Goal: Transaction & Acquisition: Purchase product/service

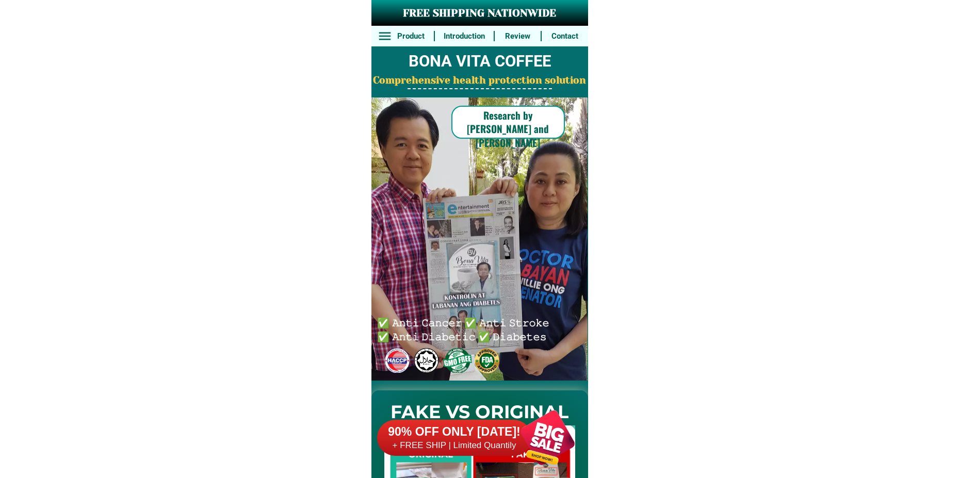
drag, startPoint x: 555, startPoint y: 436, endPoint x: 466, endPoint y: 263, distance: 195.0
click at [553, 433] on div at bounding box center [547, 437] width 81 height 81
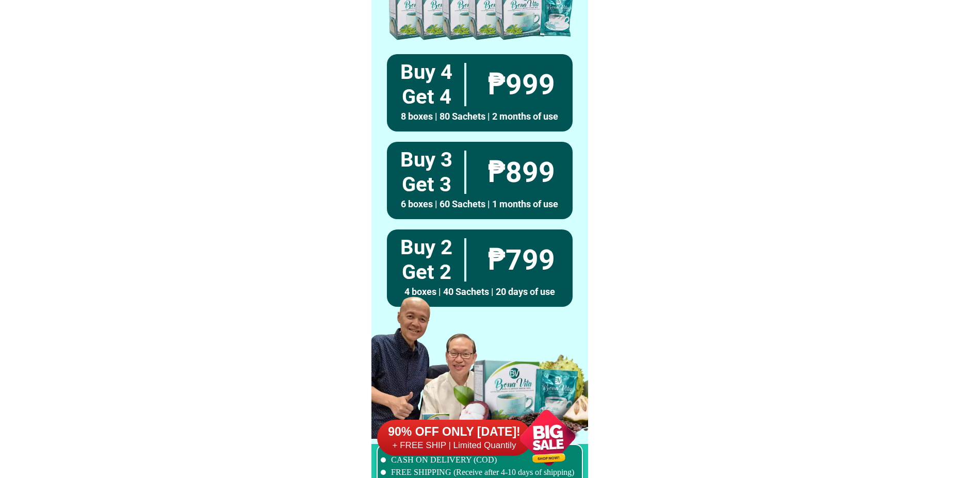
scroll to position [7588, 0]
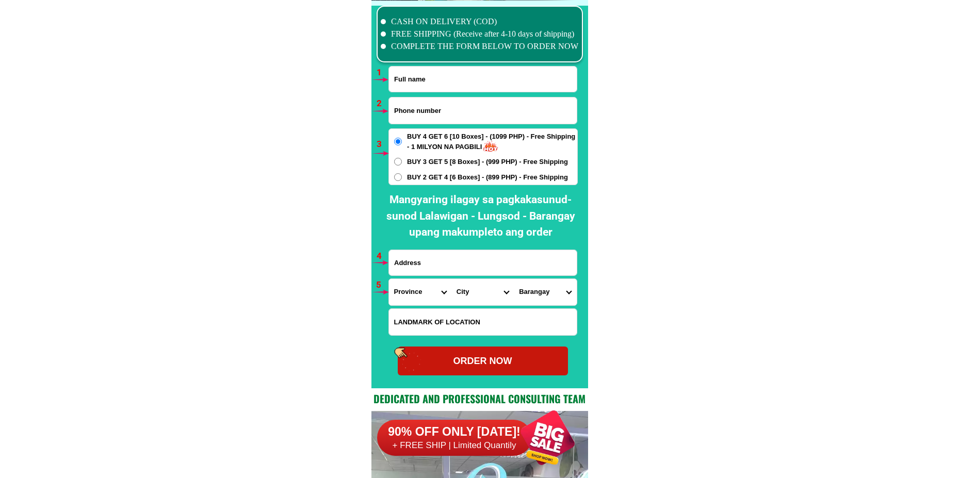
click at [418, 82] on input "Input full_name" at bounding box center [483, 79] width 188 height 25
paste input "[PERSON_NAME]"
type input "[PERSON_NAME]"
drag, startPoint x: 420, startPoint y: 112, endPoint x: 411, endPoint y: 119, distance: 11.8
click at [420, 112] on input "Input phone_number" at bounding box center [483, 111] width 188 height 26
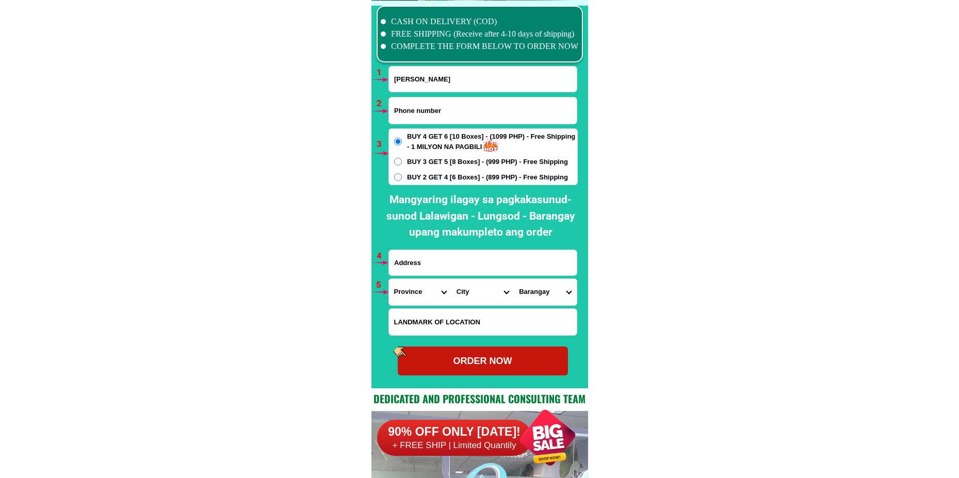
paste input "09855676830"
type input "09855676830"
click at [449, 261] on input "Input address" at bounding box center [483, 262] width 188 height 25
paste input "Barangay [STREET_ADDRESS][PERSON_NAME]"
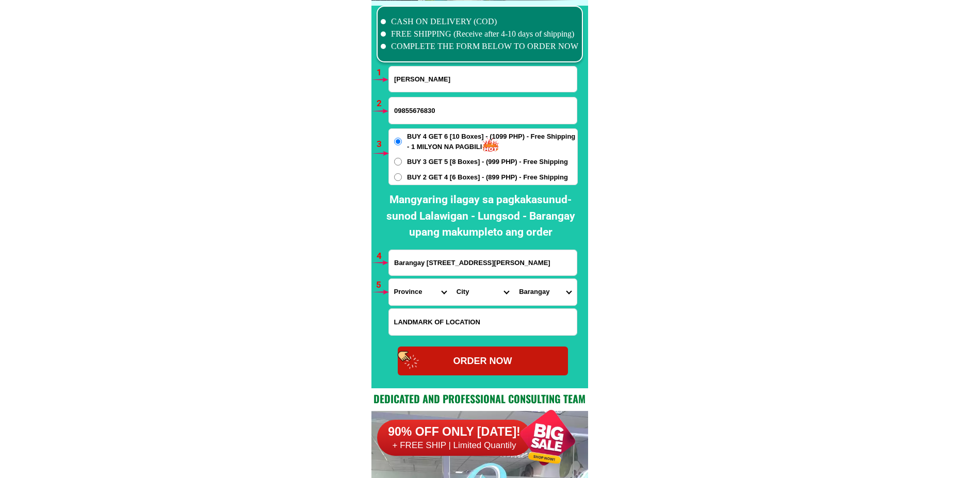
type input "Barangay [STREET_ADDRESS][PERSON_NAME]"
click at [429, 173] on span "BUY 2 GET 4 [6 Boxes] - (899 PHP) - Free Shipping" at bounding box center [487, 177] width 161 height 10
click at [402, 173] on input "BUY 2 GET 4 [6 Boxes] - (899 PHP) - Free Shipping" at bounding box center [398, 177] width 8 height 8
radio input "true"
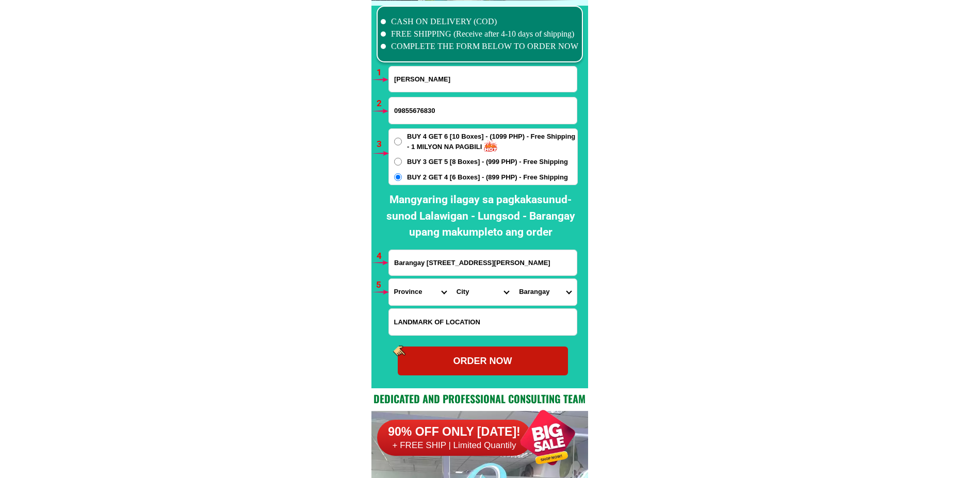
click at [459, 271] on input "Barangay [STREET_ADDRESS][PERSON_NAME]" at bounding box center [483, 262] width 188 height 25
click at [412, 289] on select "Province [GEOGRAPHIC_DATA] [GEOGRAPHIC_DATA] [GEOGRAPHIC_DATA] [GEOGRAPHIC_DATA…" at bounding box center [420, 292] width 62 height 26
select select "63_829"
click at [389, 279] on select "Province [GEOGRAPHIC_DATA] [GEOGRAPHIC_DATA] [GEOGRAPHIC_DATA] [GEOGRAPHIC_DATA…" at bounding box center [420, 292] width 62 height 26
click at [480, 294] on select "City Bacuag [GEOGRAPHIC_DATA] [GEOGRAPHIC_DATA][PERSON_NAME] [GEOGRAPHIC_DATA] …" at bounding box center [483, 292] width 62 height 26
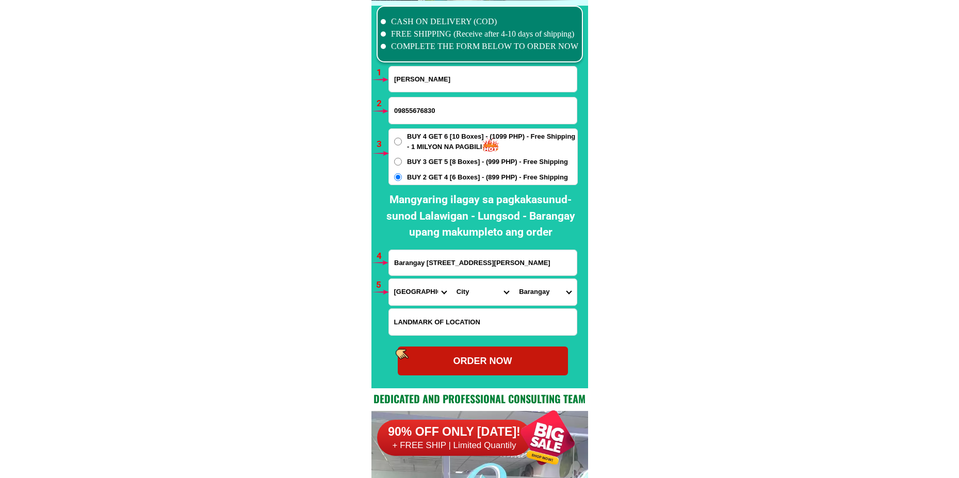
select select "63_829594"
click at [452, 279] on select "City Bacuag [GEOGRAPHIC_DATA] [GEOGRAPHIC_DATA][PERSON_NAME] [GEOGRAPHIC_DATA] …" at bounding box center [483, 292] width 62 height 26
click at [542, 297] on select "[GEOGRAPHIC_DATA] (pob.) Barangay 10 (pob.) Barangay 11 (pob.) Barangay 12 (pob…" at bounding box center [545, 292] width 62 height 26
click at [547, 304] on select "[GEOGRAPHIC_DATA] (pob.) Barangay 10 (pob.) Barangay 11 (pob.) Barangay 12 (pob…" at bounding box center [545, 292] width 62 height 26
select select "63_8295942062"
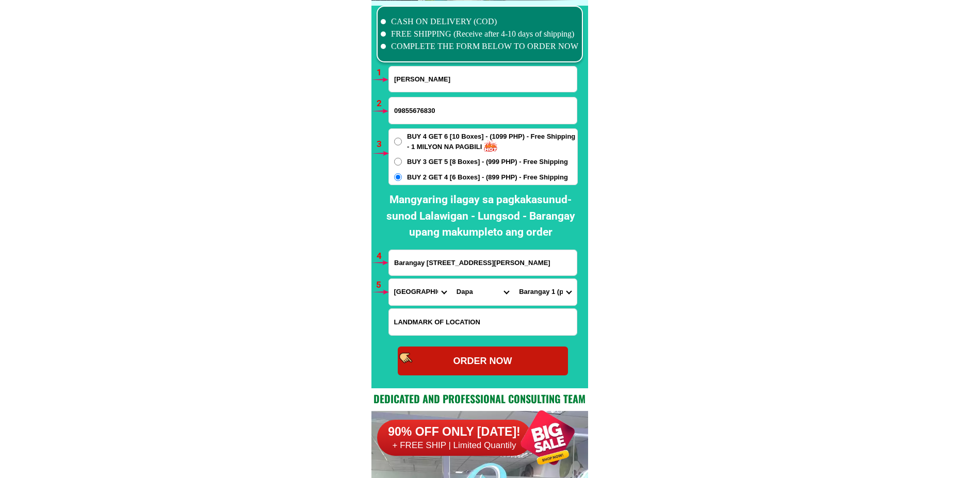
click at [514, 279] on select "[GEOGRAPHIC_DATA] (pob.) Barangay 10 (pob.) Barangay 11 (pob.) Barangay 12 (pob…" at bounding box center [545, 292] width 62 height 26
click at [510, 357] on div "ORDER NOW" at bounding box center [483, 361] width 170 height 14
radio input "true"
click at [409, 82] on input "[PERSON_NAME]" at bounding box center [483, 79] width 188 height 25
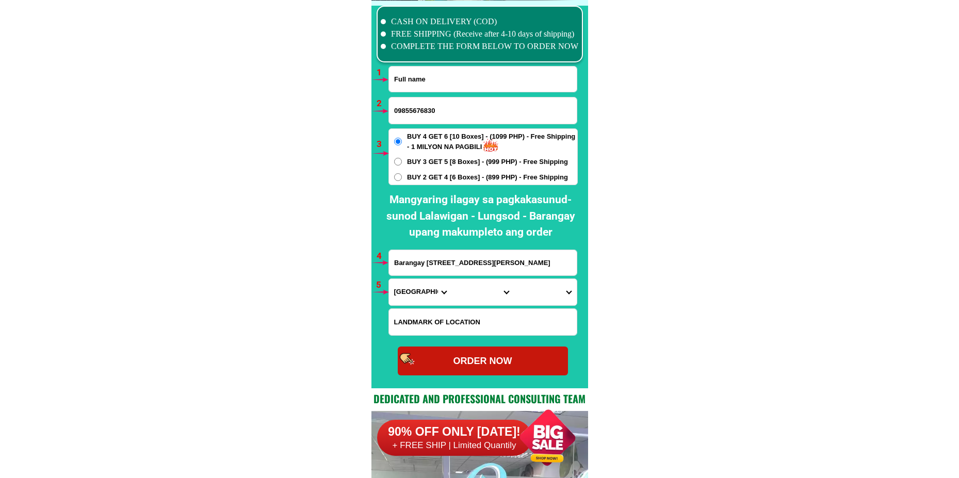
paste input "[PERSON_NAME]"
type input "[PERSON_NAME]"
click at [421, 114] on input "09855676830" at bounding box center [483, 111] width 188 height 26
paste input "09688544051"
type input "09688544051"
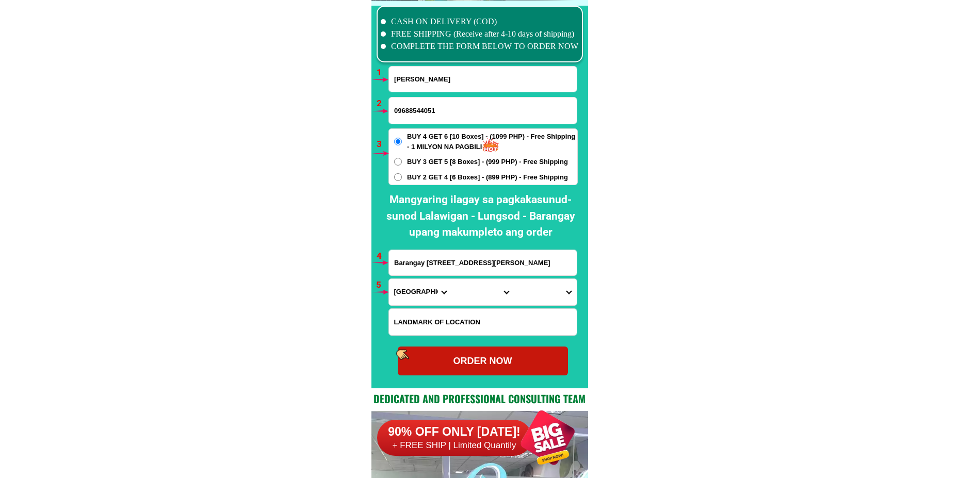
click at [463, 163] on span "BUY 3 GET 5 [8 Boxes] - (999 PHP) - Free Shipping" at bounding box center [487, 162] width 161 height 10
click at [402, 163] on input "BUY 3 GET 5 [8 Boxes] - (999 PHP) - Free Shipping" at bounding box center [398, 162] width 8 height 8
radio input "true"
click at [447, 264] on input "Barangay [STREET_ADDRESS][PERSON_NAME]" at bounding box center [483, 262] width 188 height 25
paste input "Sr. [STREET_ADDRESS] [GEOGRAPHIC_DATA] [GEOGRAPHIC_DATA] near [GEOGRAPHIC_DATA]"
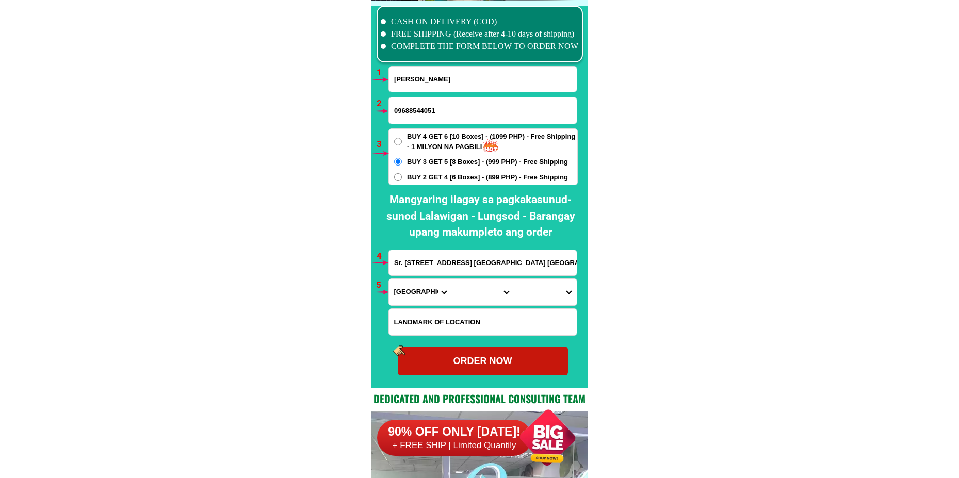
scroll to position [0, 152]
type input "Sr. [STREET_ADDRESS] [GEOGRAPHIC_DATA] [GEOGRAPHIC_DATA] near [GEOGRAPHIC_DATA]"
click at [410, 296] on select "Province [GEOGRAPHIC_DATA] [GEOGRAPHIC_DATA] [GEOGRAPHIC_DATA] [GEOGRAPHIC_DATA…" at bounding box center [420, 292] width 62 height 26
select select "63_695"
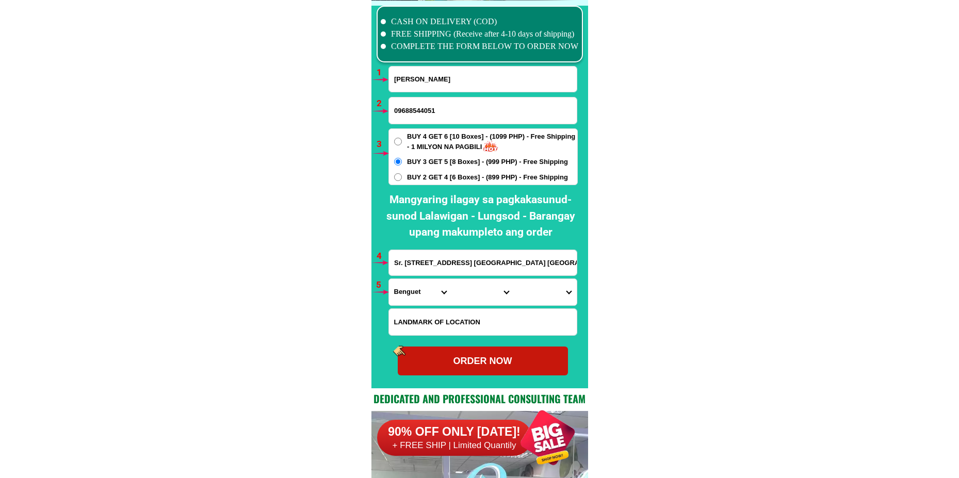
click at [389, 279] on select "Province [GEOGRAPHIC_DATA] [GEOGRAPHIC_DATA] [GEOGRAPHIC_DATA] [GEOGRAPHIC_DATA…" at bounding box center [420, 292] width 62 height 26
click at [471, 294] on select "City Atok [GEOGRAPHIC_DATA]-city [GEOGRAPHIC_DATA] [GEOGRAPHIC_DATA] Buguias It…" at bounding box center [483, 292] width 62 height 26
select select "63_6951986"
click at [452, 279] on select "City Atok [GEOGRAPHIC_DATA]-city [GEOGRAPHIC_DATA] [GEOGRAPHIC_DATA] Buguias It…" at bounding box center [483, 292] width 62 height 26
click at [528, 288] on select "Barangay [PERSON_NAME][GEOGRAPHIC_DATA] (abcr) [GEOGRAPHIC_DATA][PERSON_NAME][G…" at bounding box center [545, 292] width 62 height 26
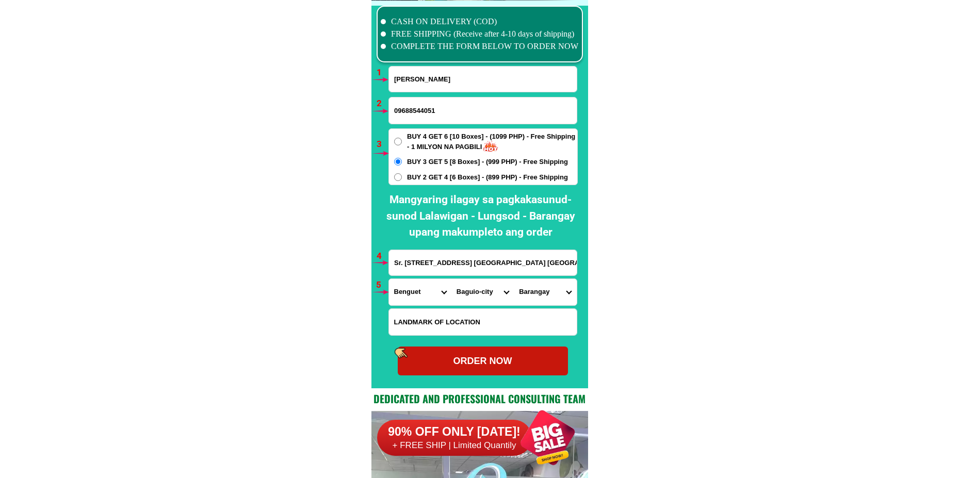
click at [552, 286] on select "Barangay [PERSON_NAME][GEOGRAPHIC_DATA] (abcr) [GEOGRAPHIC_DATA][PERSON_NAME][G…" at bounding box center [545, 292] width 62 height 26
select select "63_695198619940"
click at [514, 279] on select "Barangay [PERSON_NAME][GEOGRAPHIC_DATA] (abcr) [GEOGRAPHIC_DATA][PERSON_NAME][G…" at bounding box center [545, 292] width 62 height 26
click at [496, 360] on div "ORDER NOW" at bounding box center [483, 361] width 170 height 14
type input "09688544051"
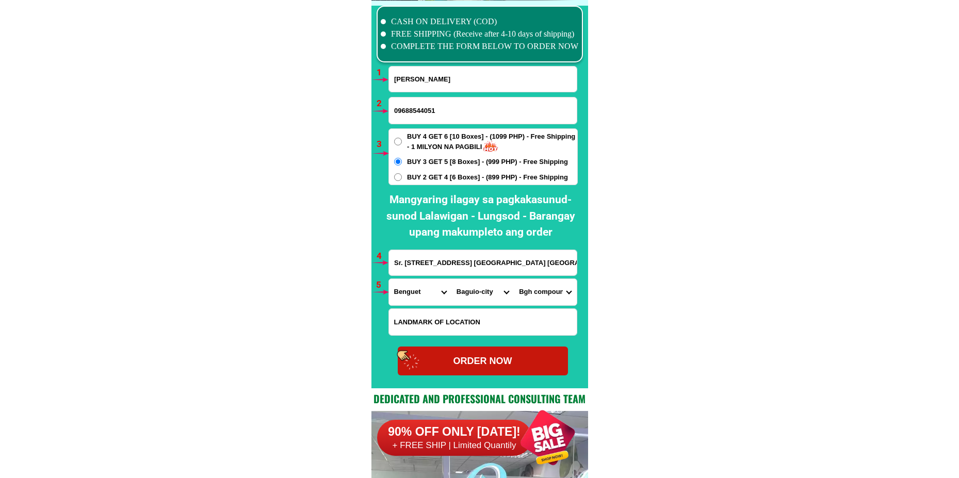
radio input "true"
